Goal: Information Seeking & Learning: Learn about a topic

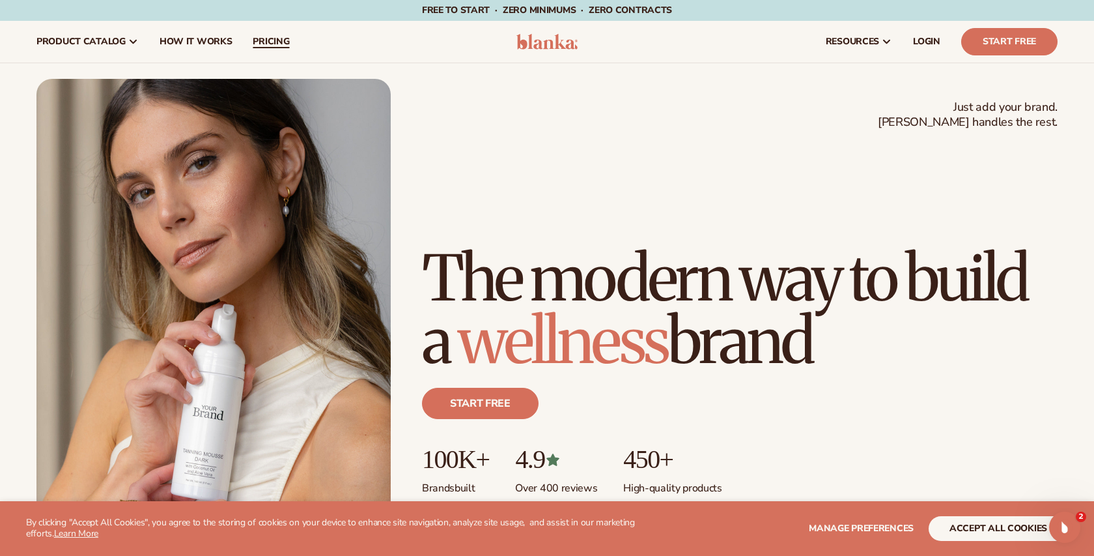
click at [271, 49] on link "pricing" at bounding box center [270, 42] width 57 height 42
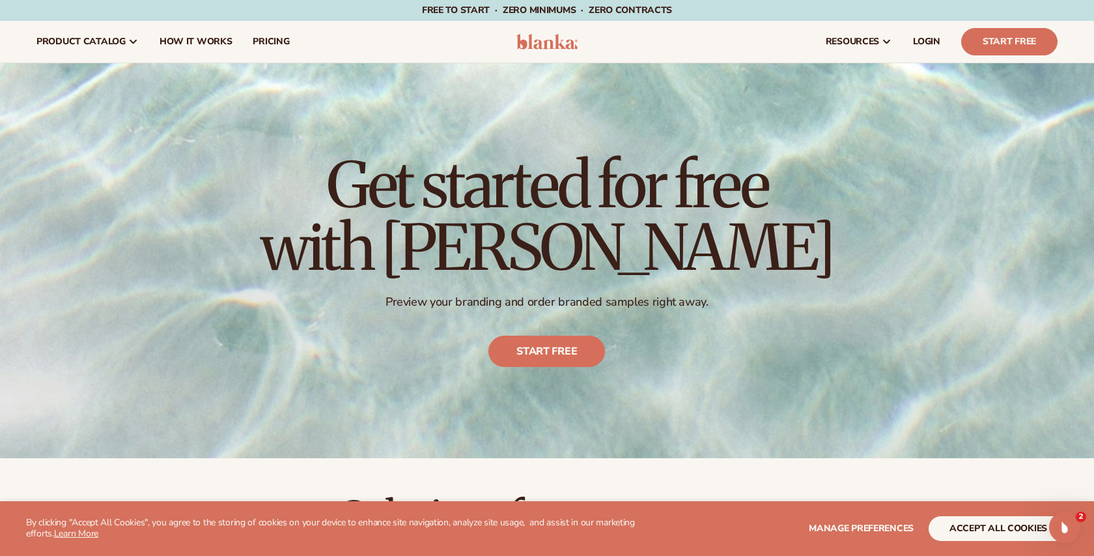
click at [537, 53] on header "Cart product catalog The Lab by Blanka" at bounding box center [547, 42] width 1094 height 42
click at [539, 49] on img at bounding box center [548, 42] width 62 height 16
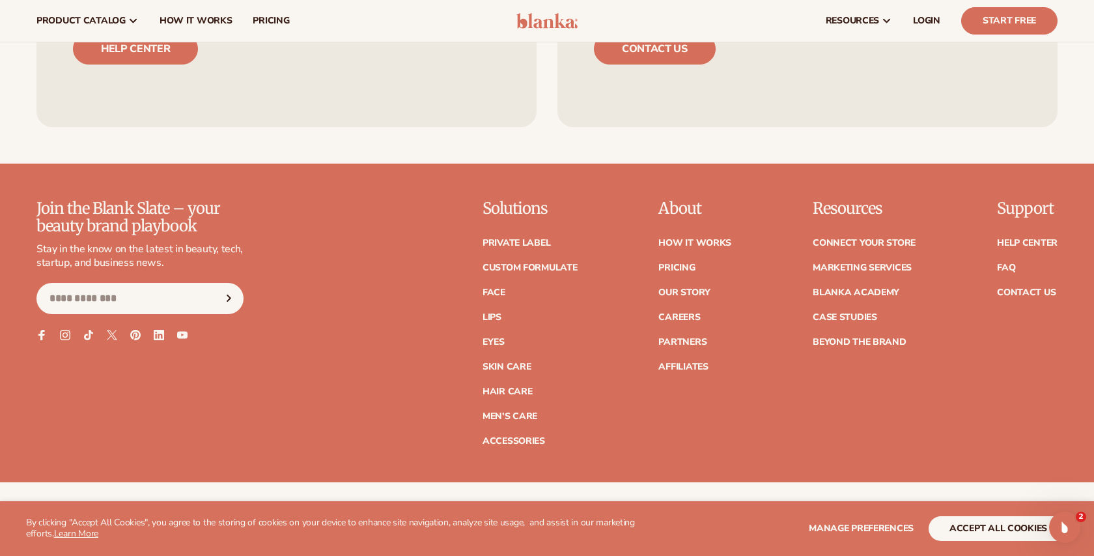
scroll to position [5436, 0]
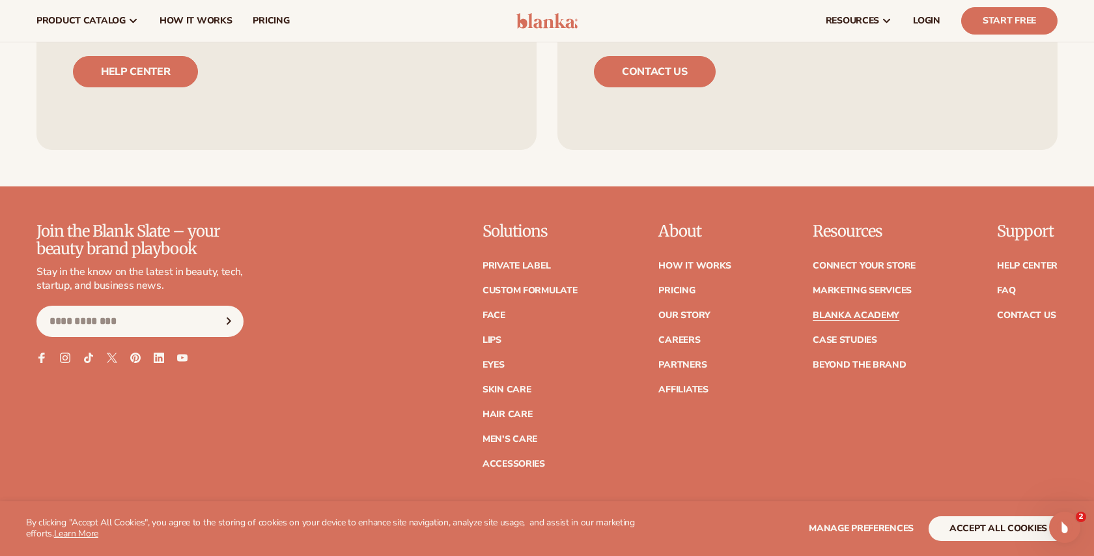
click at [858, 317] on link "Blanka Academy" at bounding box center [856, 315] width 87 height 9
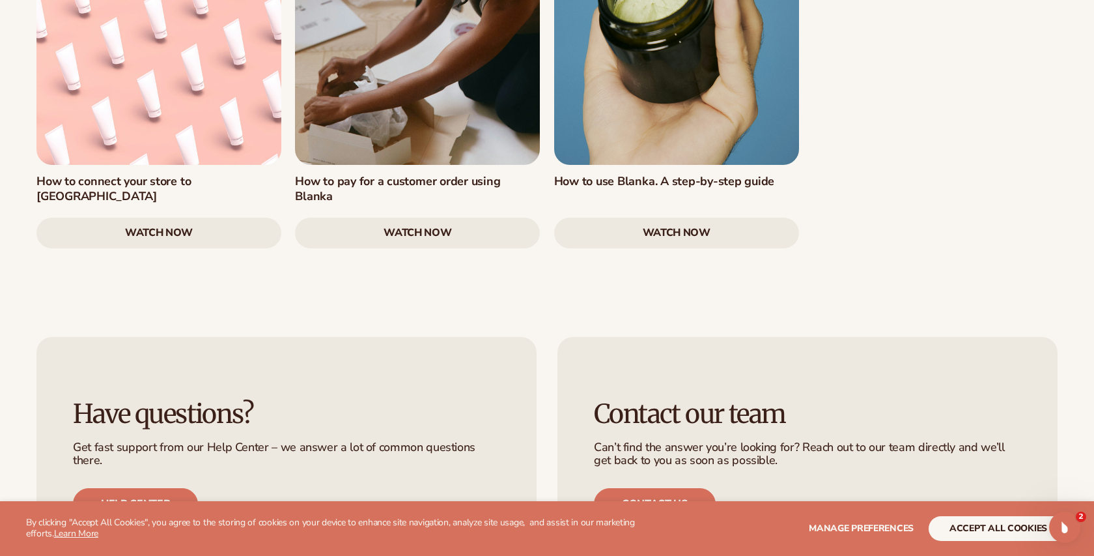
scroll to position [2732, 0]
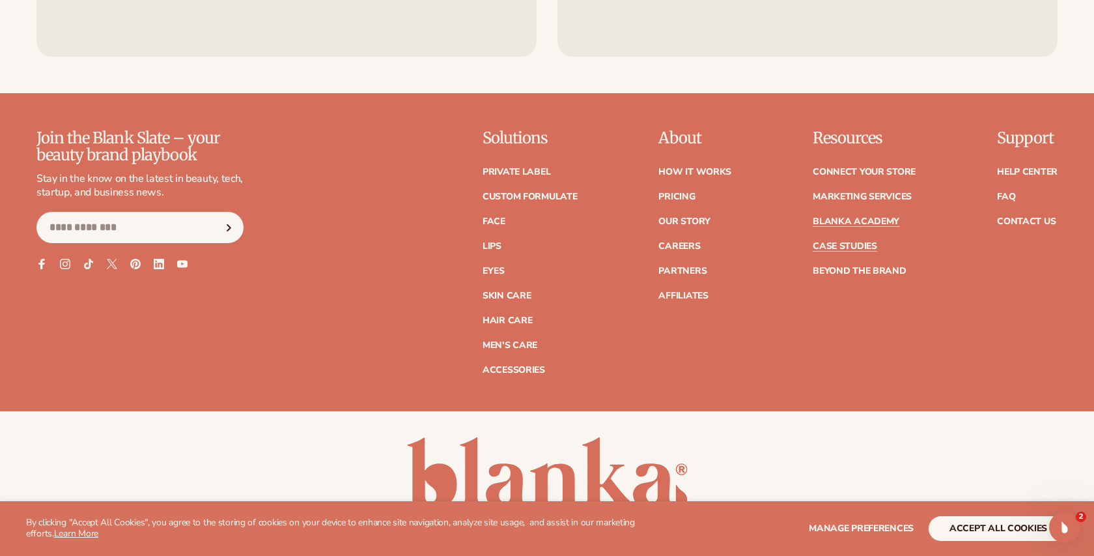
click at [864, 242] on link "Case Studies" at bounding box center [845, 246] width 64 height 9
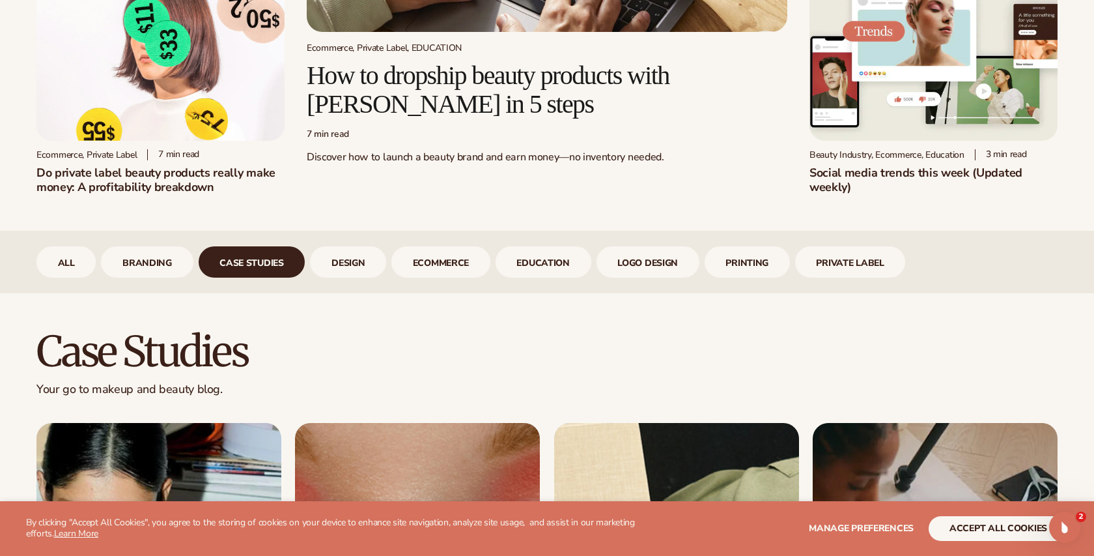
scroll to position [368, 0]
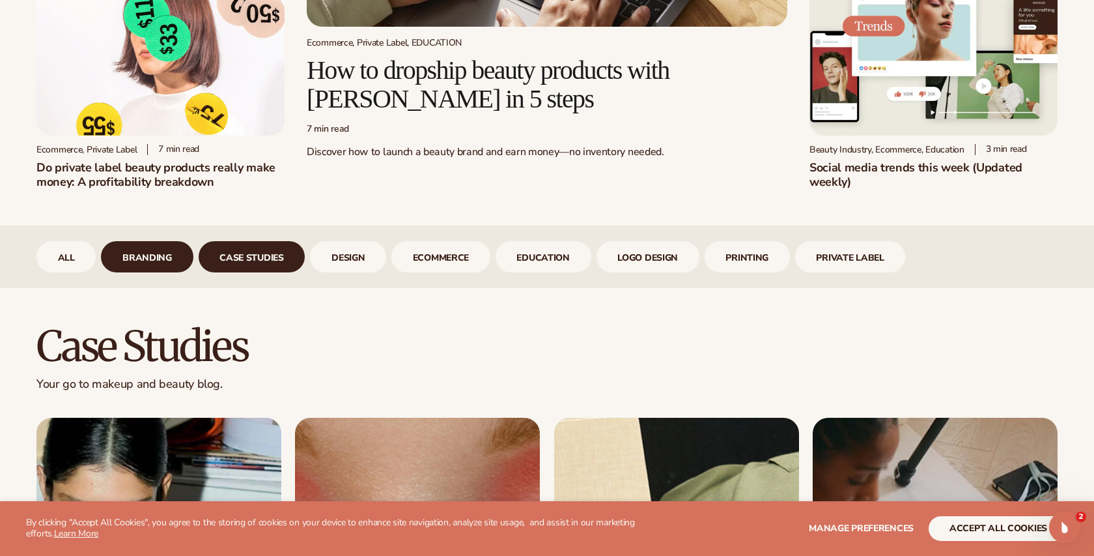
click at [161, 262] on link "branding" at bounding box center [147, 256] width 92 height 31
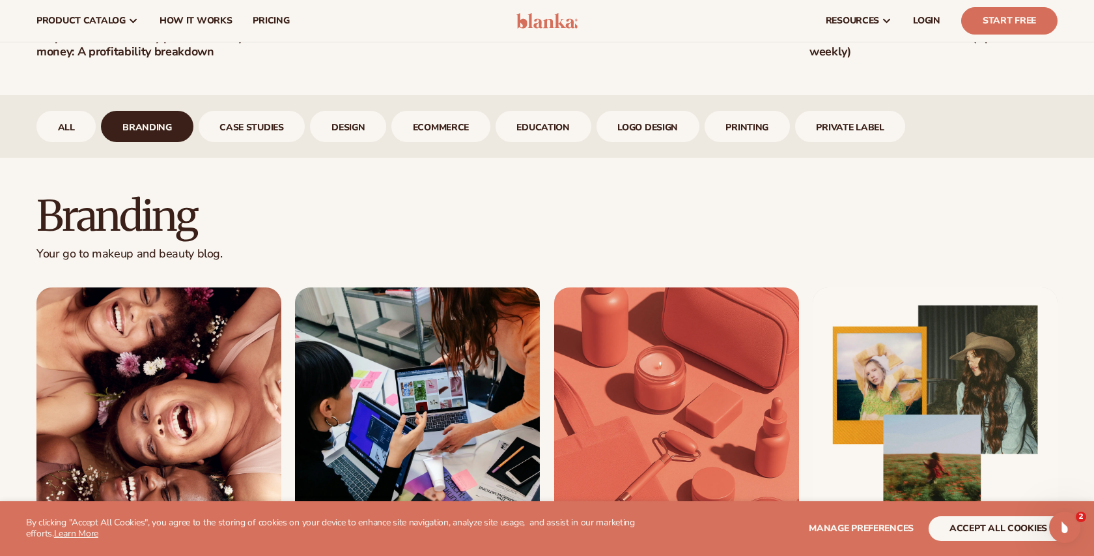
scroll to position [484, 0]
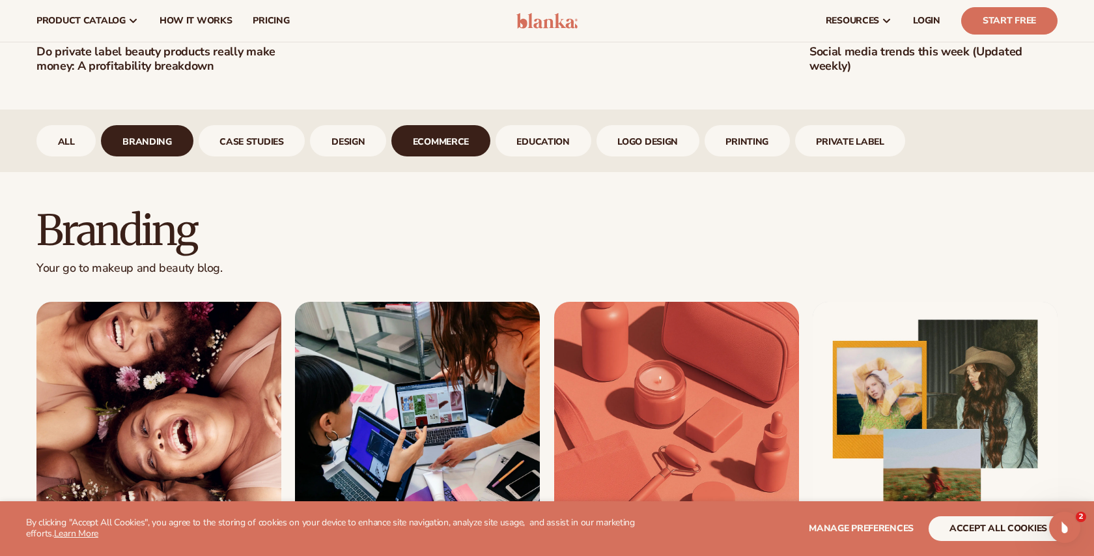
click at [447, 152] on link "ecommerce" at bounding box center [440, 140] width 99 height 31
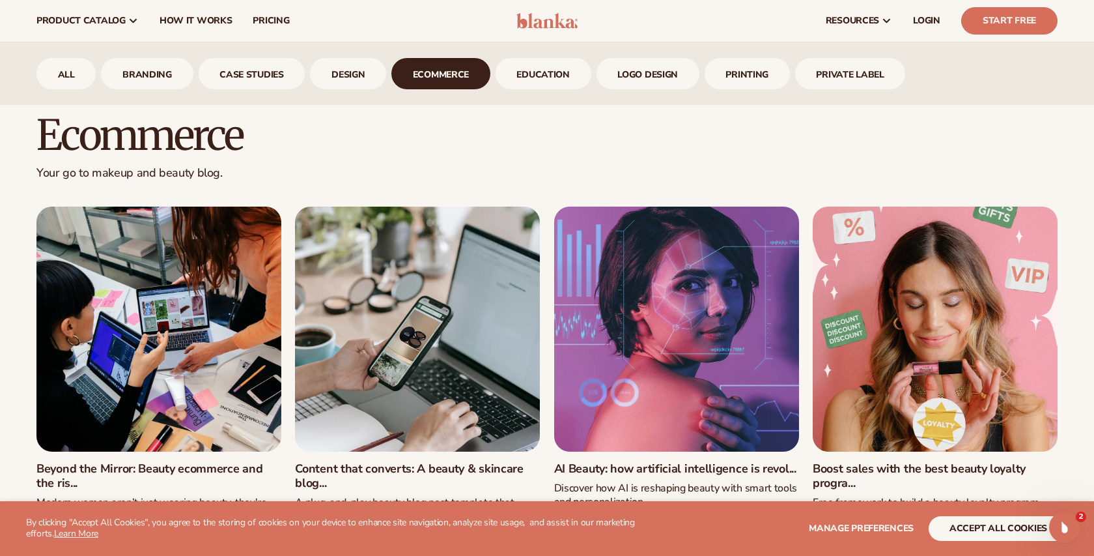
scroll to position [550, 0]
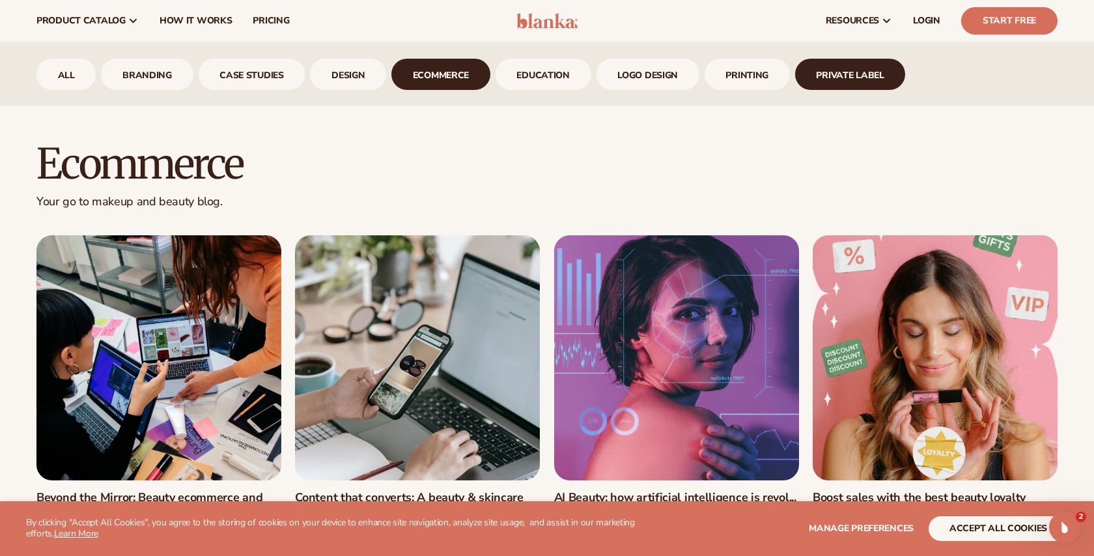
click at [831, 80] on link "Private Label" at bounding box center [850, 74] width 111 height 31
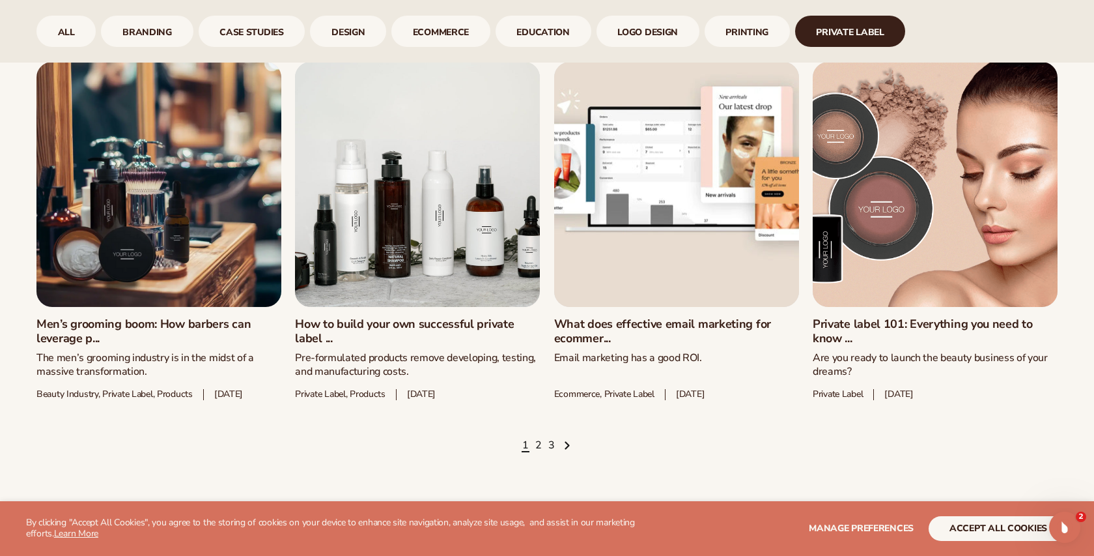
scroll to position [1884, 0]
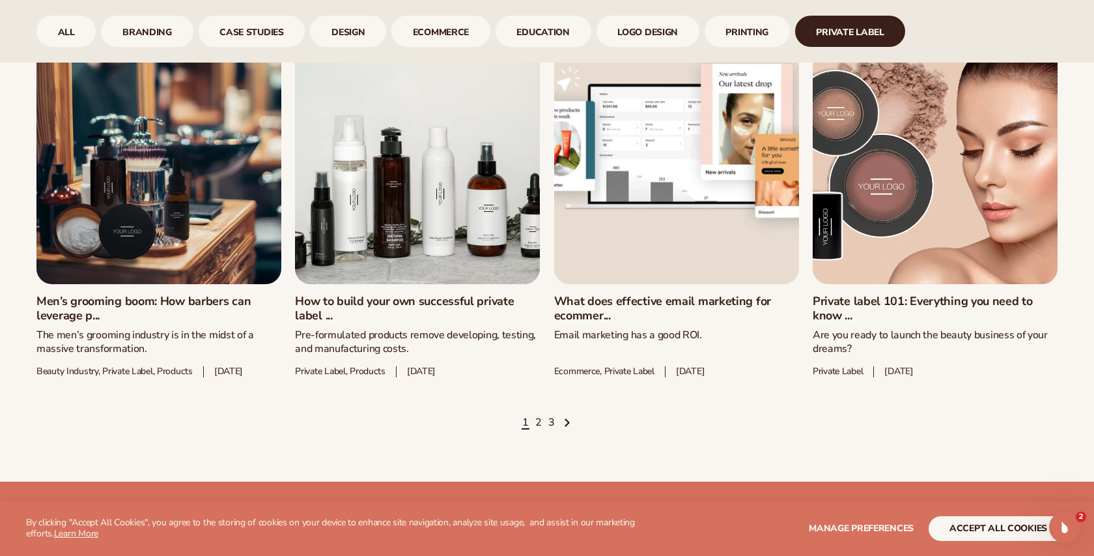
click at [475, 303] on link "How to build your own successful private label ..." at bounding box center [417, 308] width 245 height 28
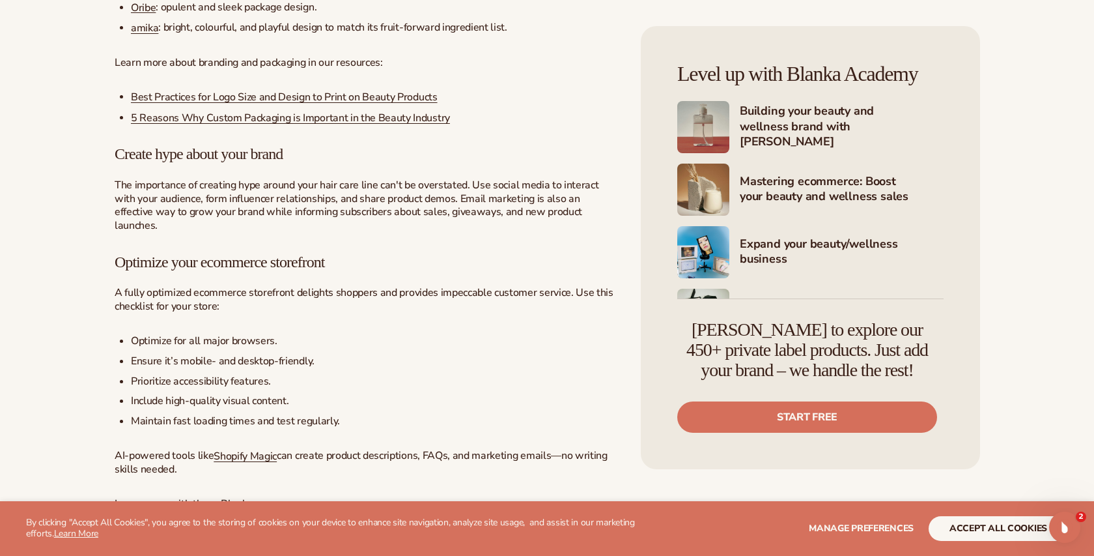
scroll to position [1720, 0]
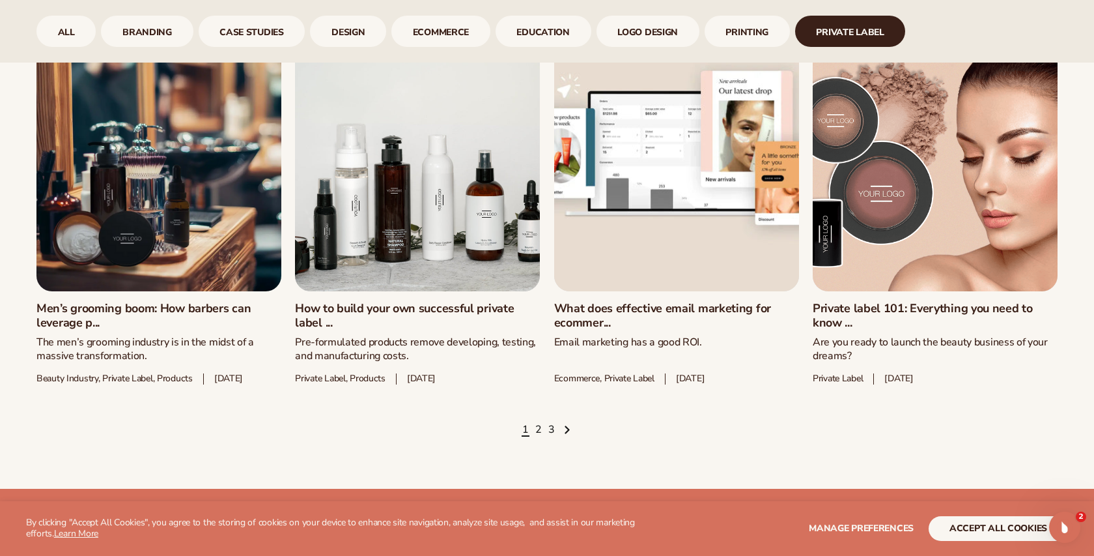
scroll to position [1884, 0]
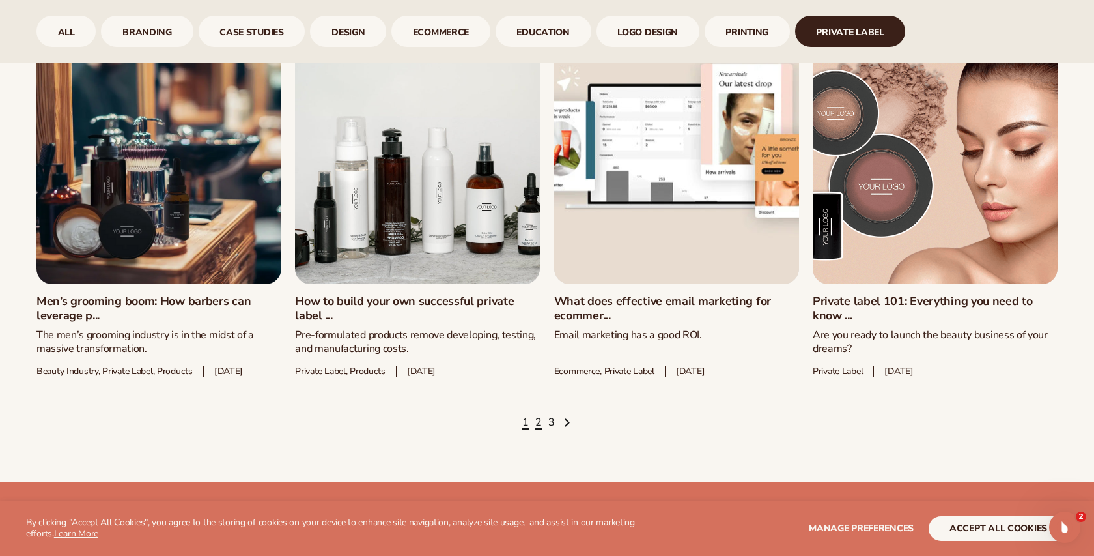
click at [539, 430] on link "2" at bounding box center [538, 423] width 7 height 14
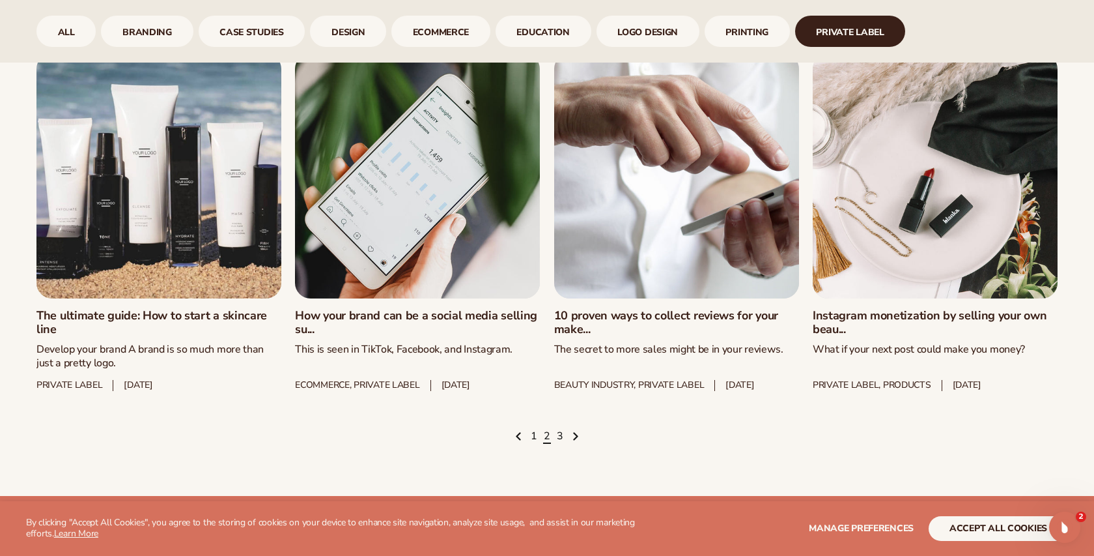
click at [564, 444] on ul "1 2 3" at bounding box center [546, 436] width 1021 height 14
click at [561, 444] on link "3" at bounding box center [560, 436] width 7 height 14
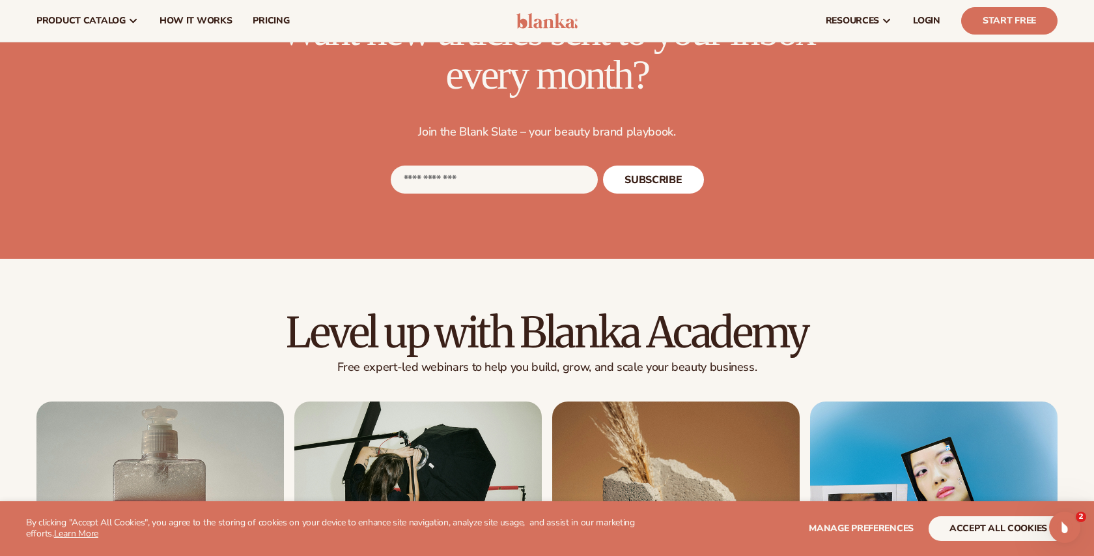
scroll to position [1255, 0]
